Goal: Understand process/instructions: Learn how to perform a task or action

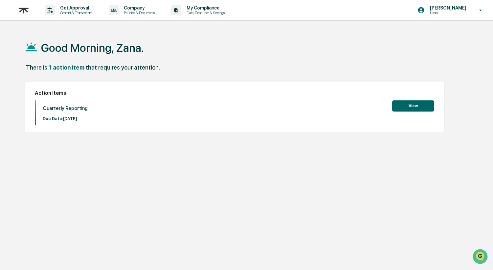
click at [409, 107] on button "View" at bounding box center [413, 105] width 42 height 11
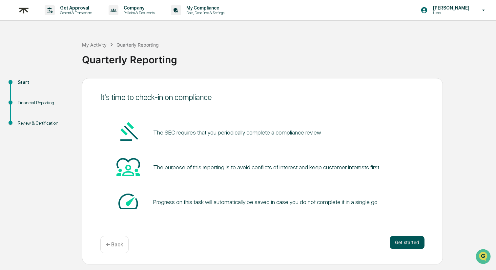
click at [401, 240] on button "Get started" at bounding box center [407, 242] width 35 height 13
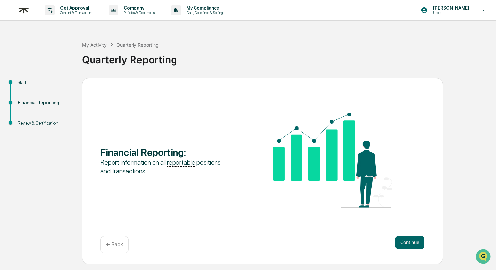
click at [187, 162] on u "reportable" at bounding box center [181, 163] width 28 height 8
click at [419, 245] on button "Continue" at bounding box center [410, 242] width 30 height 13
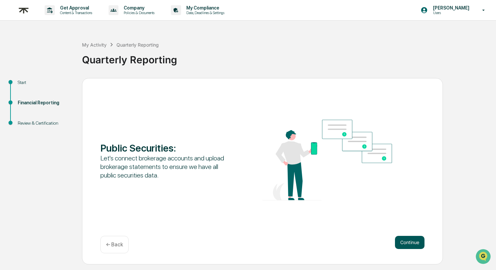
click at [406, 242] on button "Continue" at bounding box center [410, 242] width 30 height 13
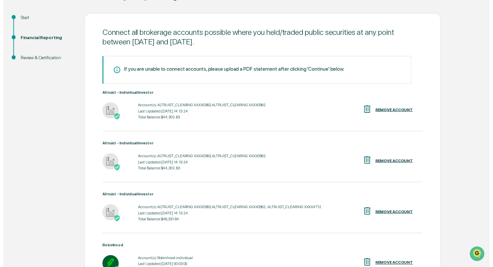
scroll to position [137, 0]
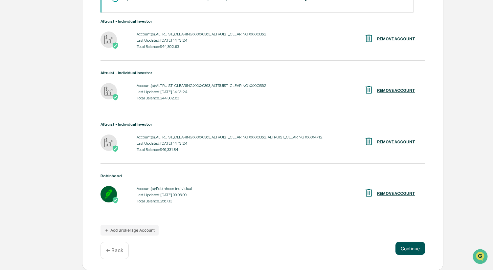
click at [405, 250] on button "Continue" at bounding box center [410, 248] width 30 height 13
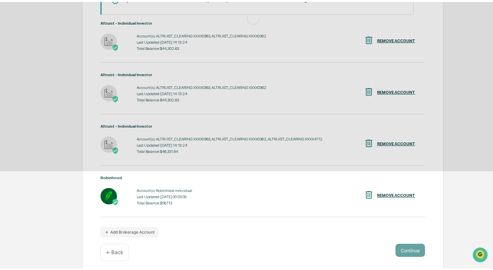
scroll to position [0, 0]
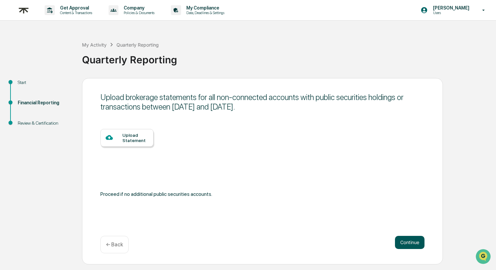
click at [411, 246] on button "Continue" at bounding box center [410, 242] width 30 height 13
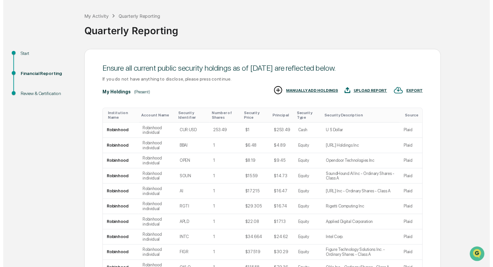
scroll to position [94, 0]
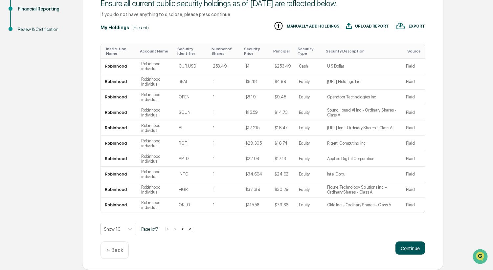
click at [406, 249] on button "Continue" at bounding box center [410, 248] width 30 height 13
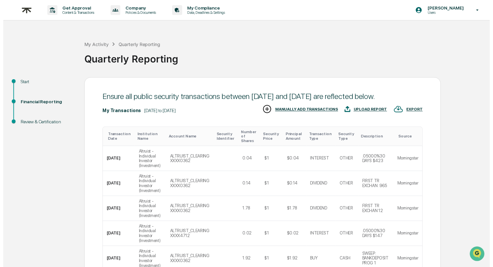
scroll to position [197, 0]
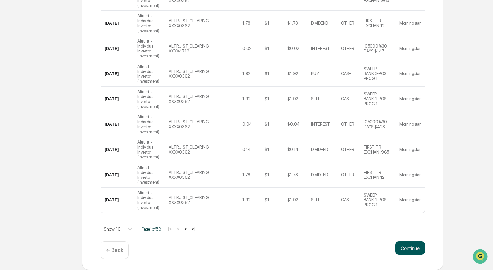
click at [420, 249] on button "Continue" at bounding box center [410, 248] width 30 height 13
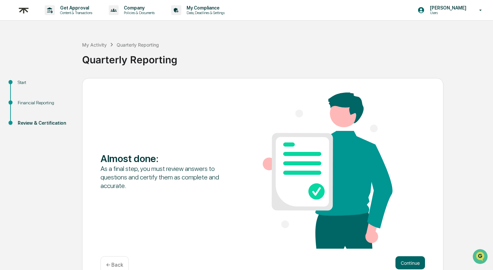
scroll to position [15, 0]
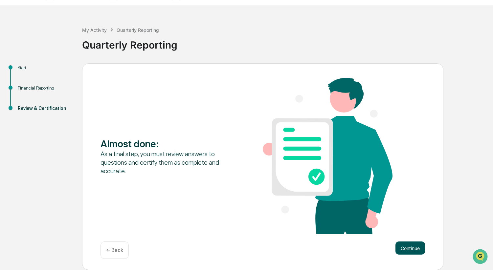
click at [420, 250] on button "Continue" at bounding box center [410, 248] width 30 height 13
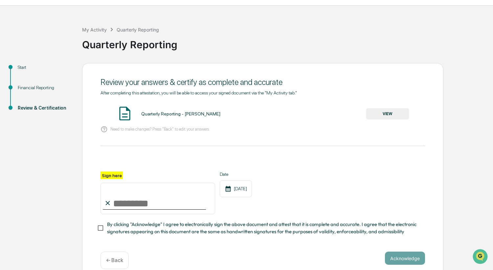
click at [379, 113] on button "VIEW" at bounding box center [387, 113] width 43 height 11
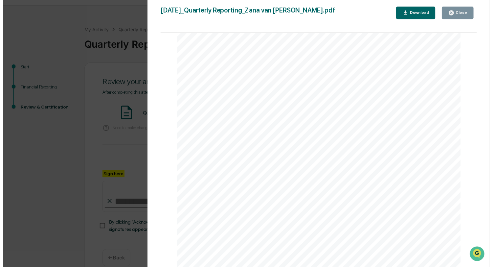
scroll to position [25, 0]
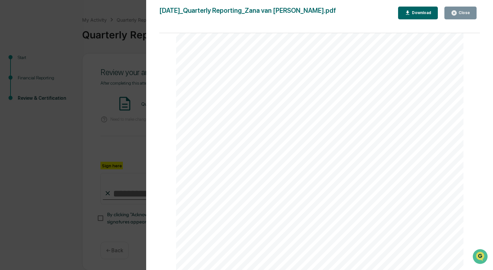
click at [459, 13] on div "Close" at bounding box center [463, 13] width 13 height 5
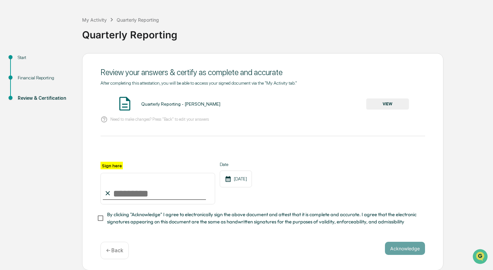
click at [156, 188] on input "Sign here" at bounding box center [157, 189] width 115 height 32
type input "**********"
click at [233, 178] on div "[DATE]" at bounding box center [236, 179] width 32 height 17
click at [263, 228] on div "**********" at bounding box center [262, 157] width 324 height 155
click at [404, 248] on button "Acknowledge" at bounding box center [405, 248] width 40 height 13
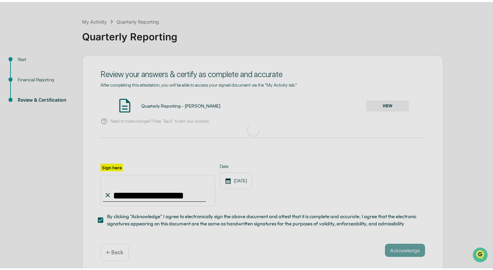
scroll to position [0, 0]
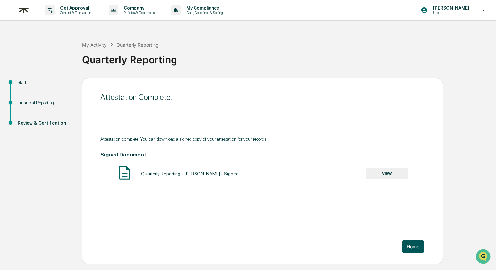
click at [418, 247] on button "Home" at bounding box center [413, 246] width 23 height 13
